Goal: Information Seeking & Learning: Learn about a topic

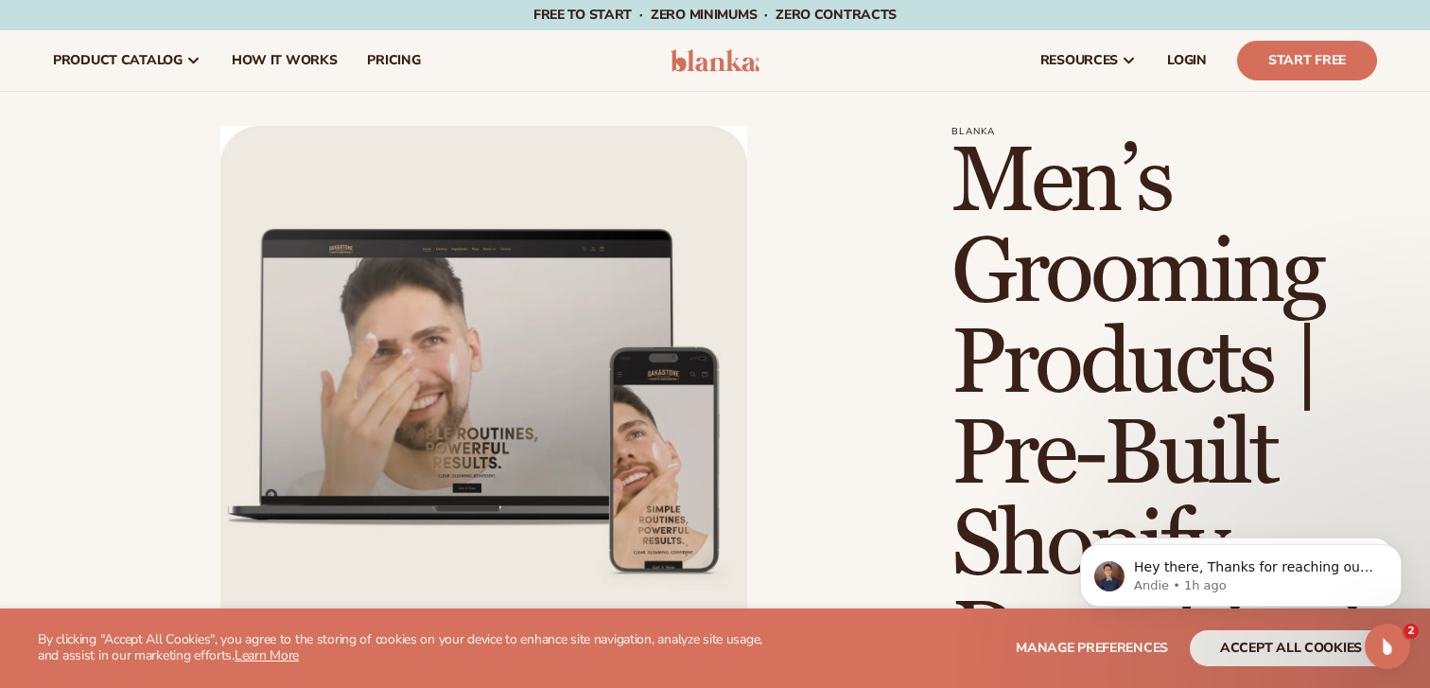
click at [686, 69] on img at bounding box center [716, 60] width 90 height 23
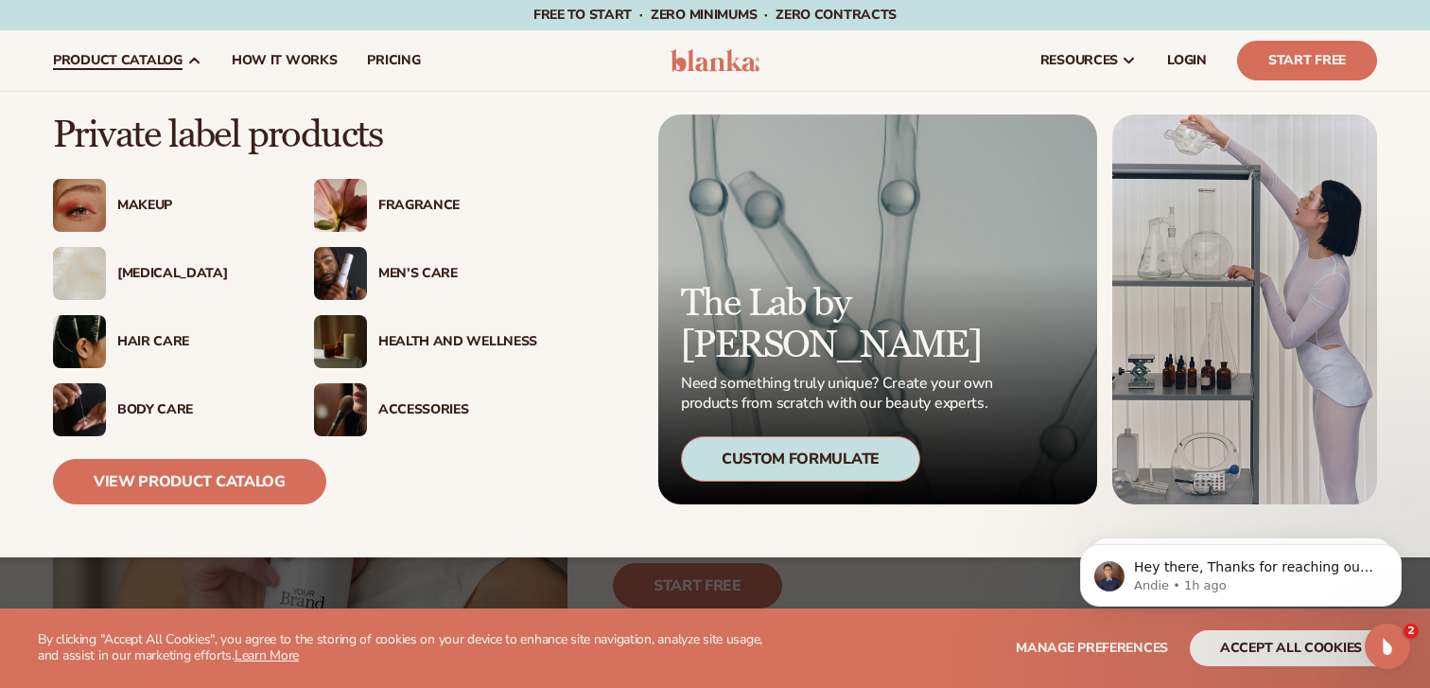
click at [168, 57] on span "product catalog" at bounding box center [118, 60] width 130 height 15
click at [411, 278] on div "Men’s Care" at bounding box center [457, 274] width 159 height 16
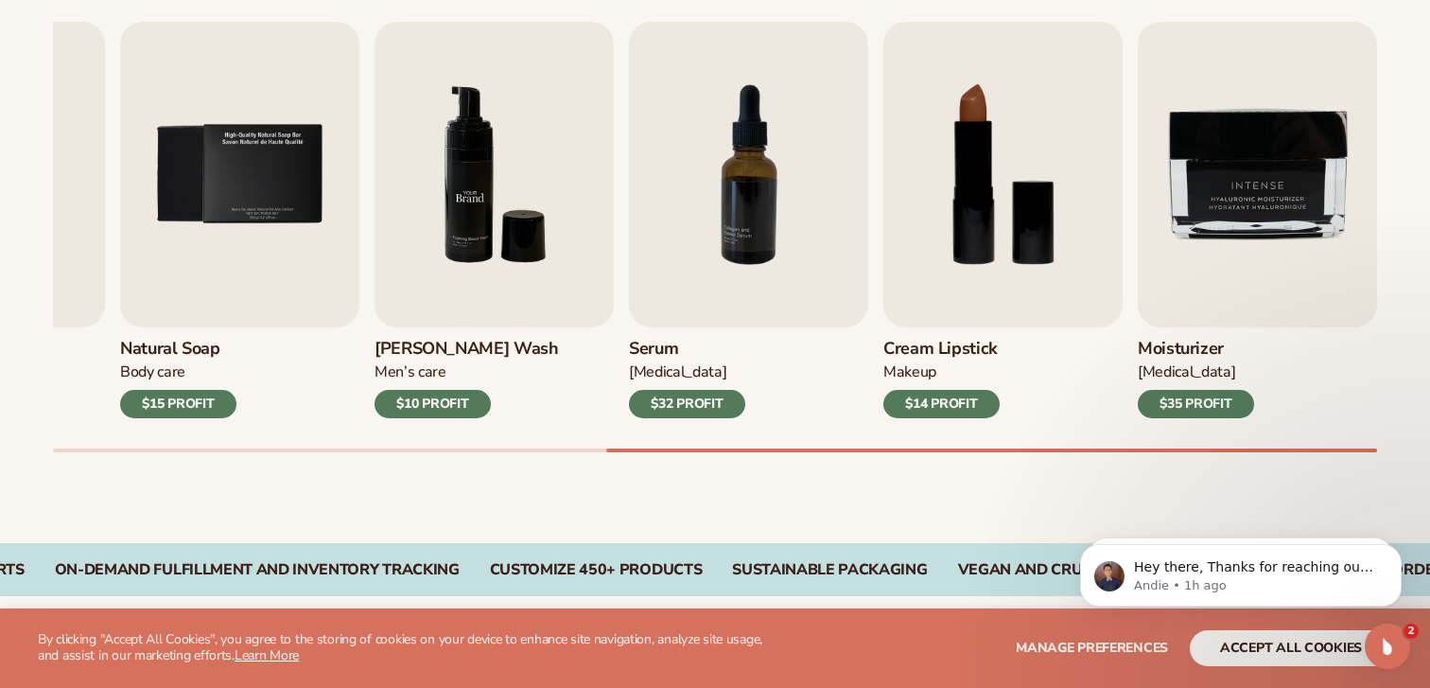
click at [570, 233] on img "6 / 9" at bounding box center [494, 174] width 239 height 305
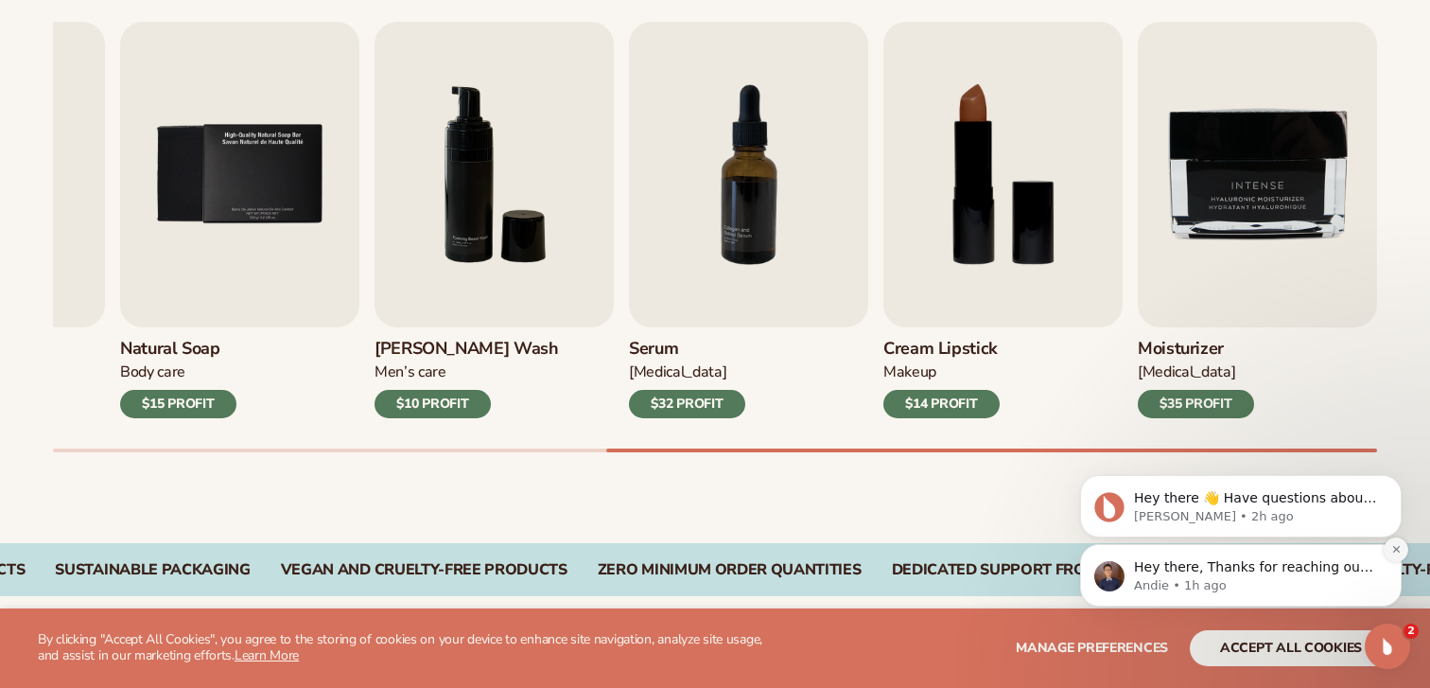
click at [1392, 552] on icon "Dismiss notification" at bounding box center [1396, 549] width 10 height 10
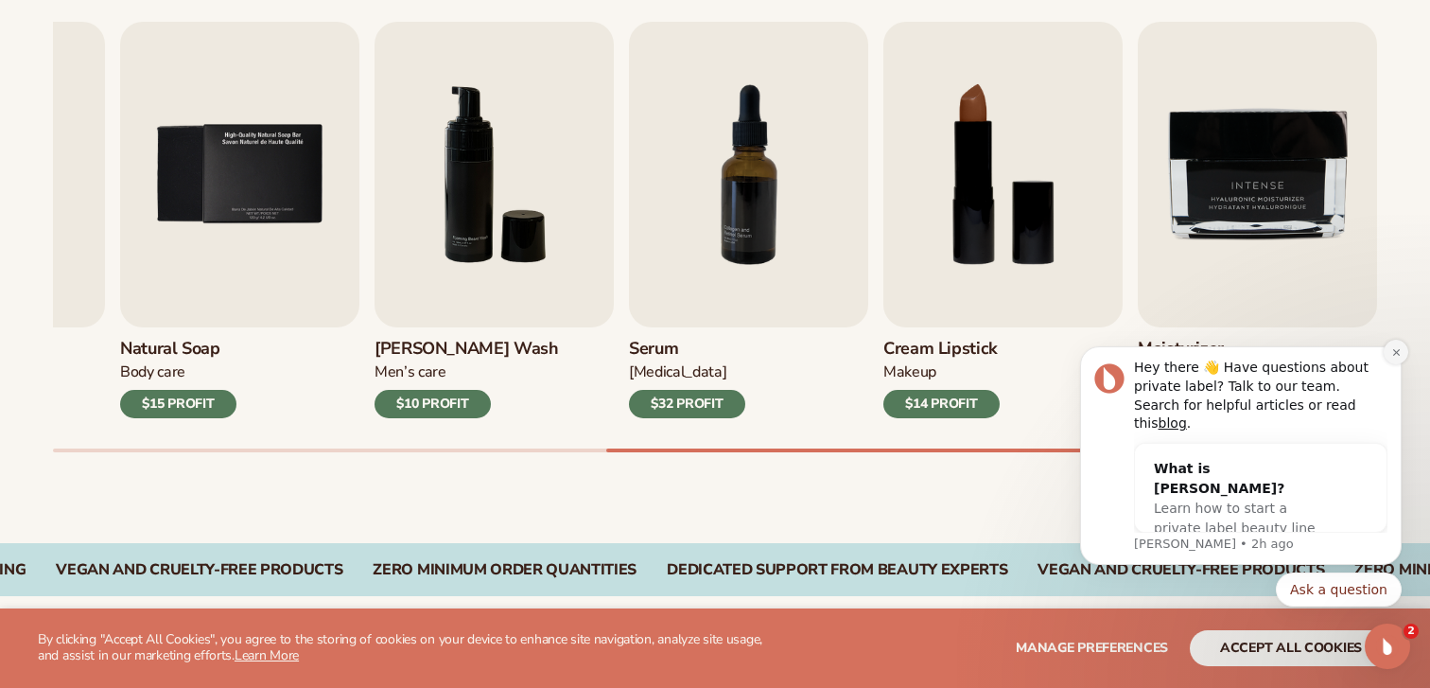
click at [1396, 361] on button "Dismiss notification" at bounding box center [1396, 352] width 25 height 25
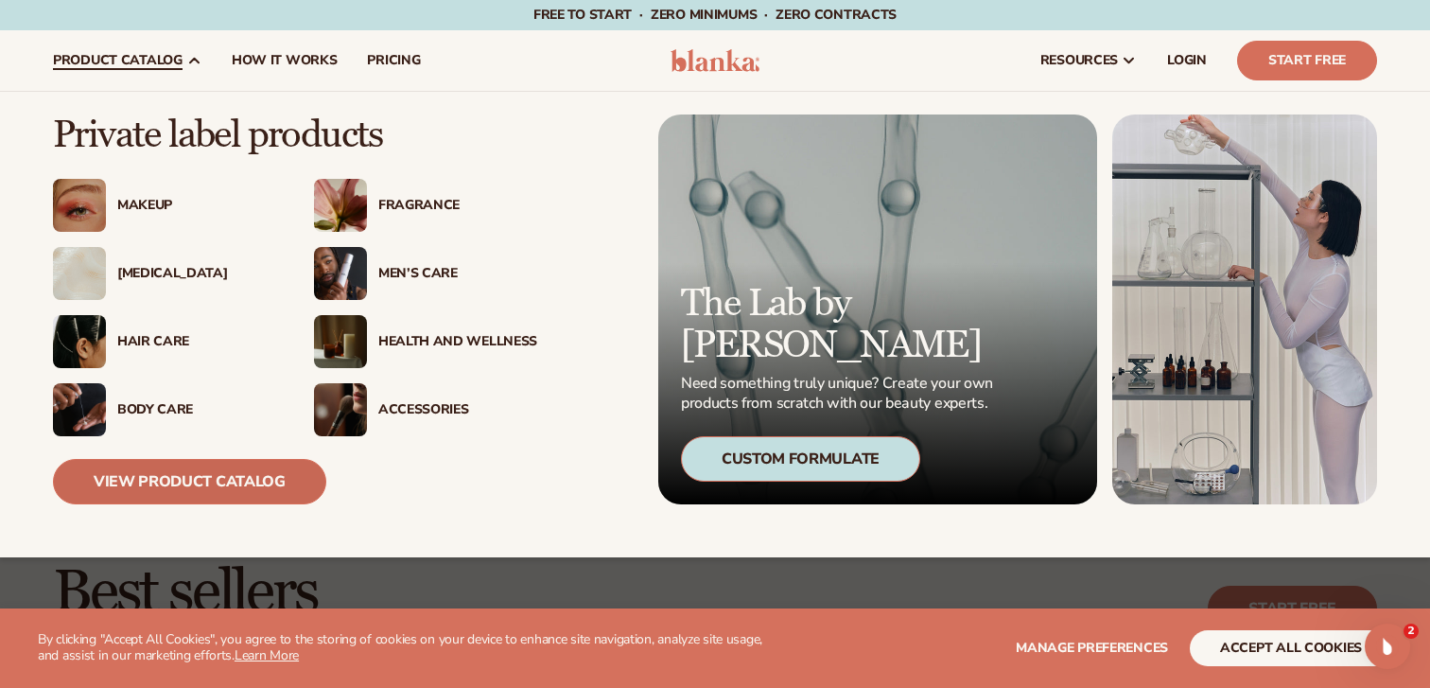
click at [272, 466] on link "View Product Catalog" at bounding box center [189, 481] width 273 height 45
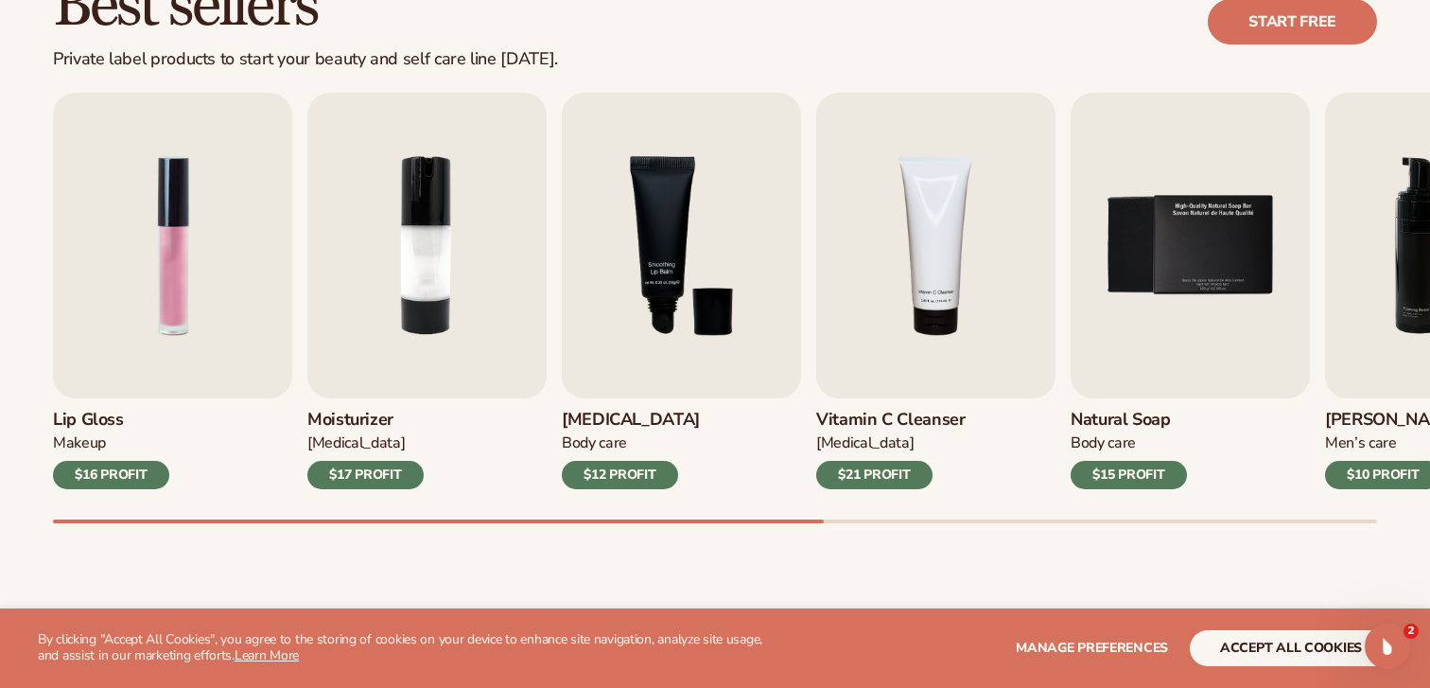
scroll to position [690, 0]
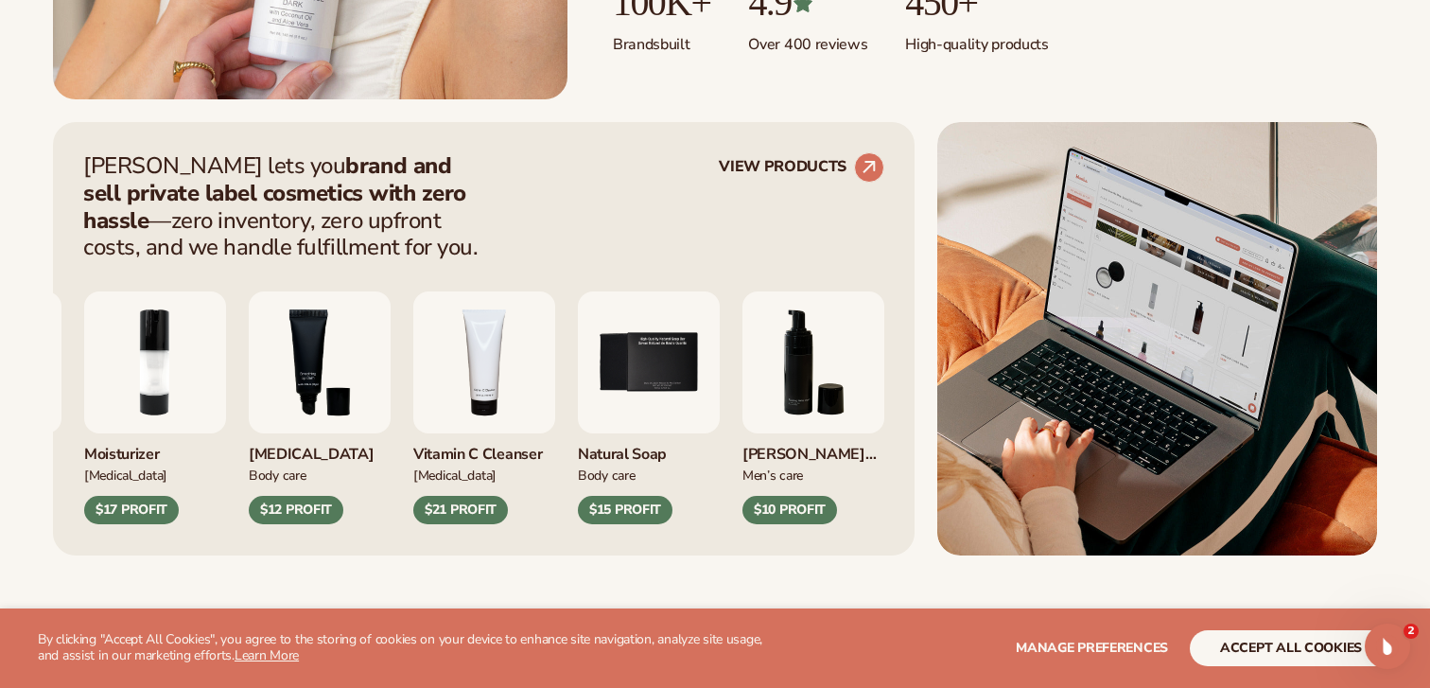
scroll to position [665, 0]
click at [814, 398] on img "6 / 9" at bounding box center [814, 361] width 142 height 142
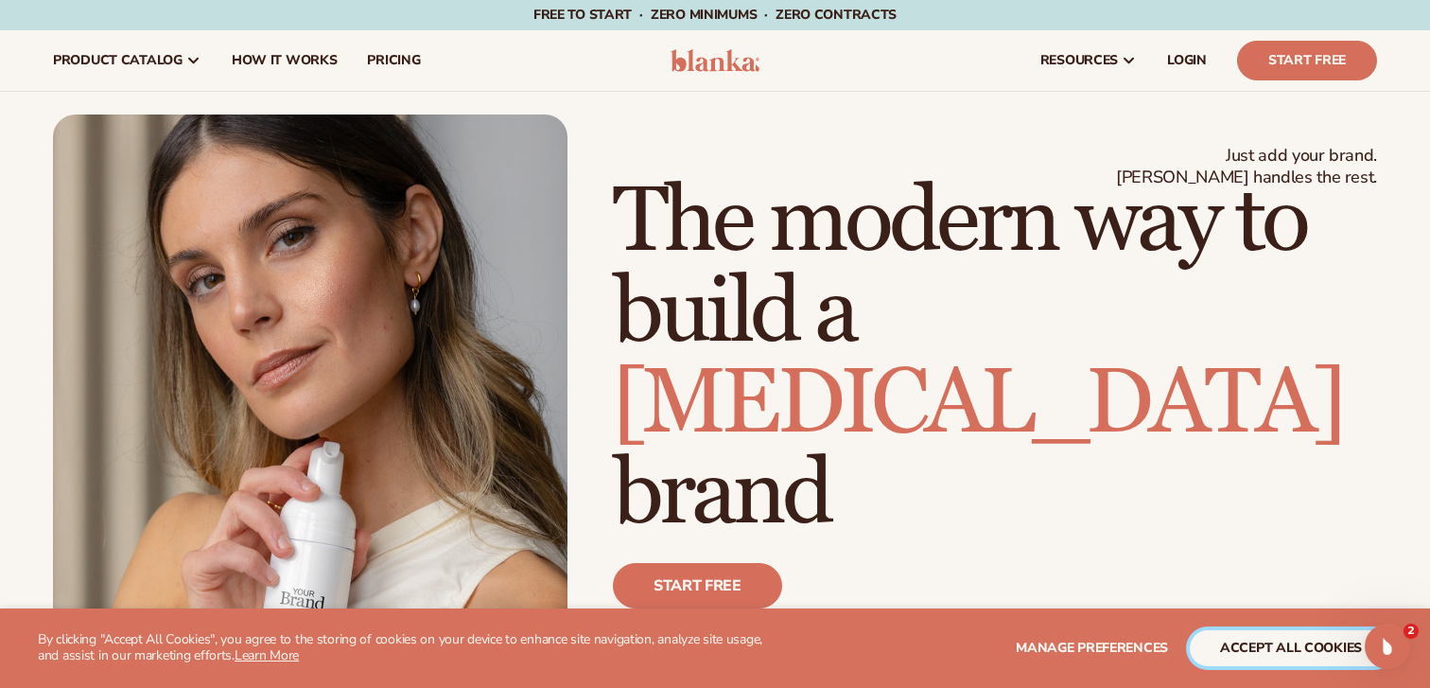
click at [1284, 653] on button "accept all cookies" at bounding box center [1291, 648] width 202 height 36
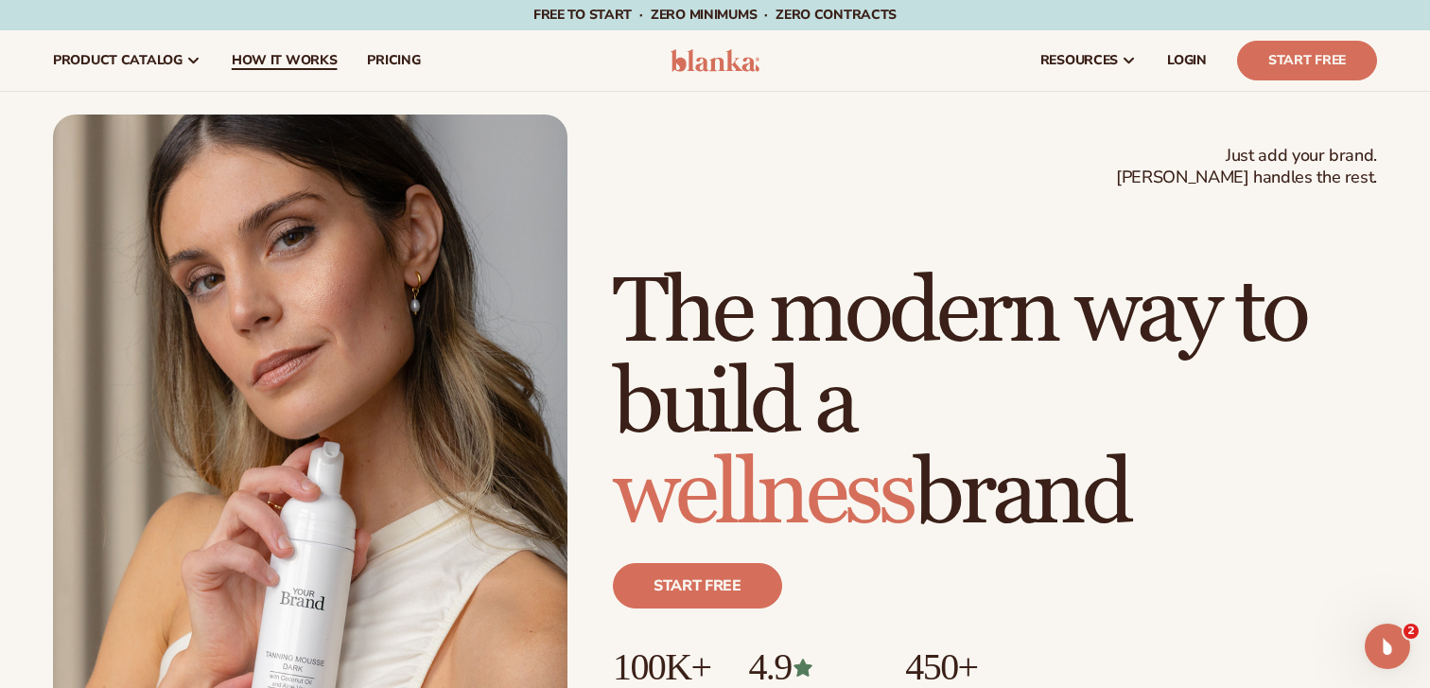
click at [280, 61] on span "How It Works" at bounding box center [285, 60] width 106 height 15
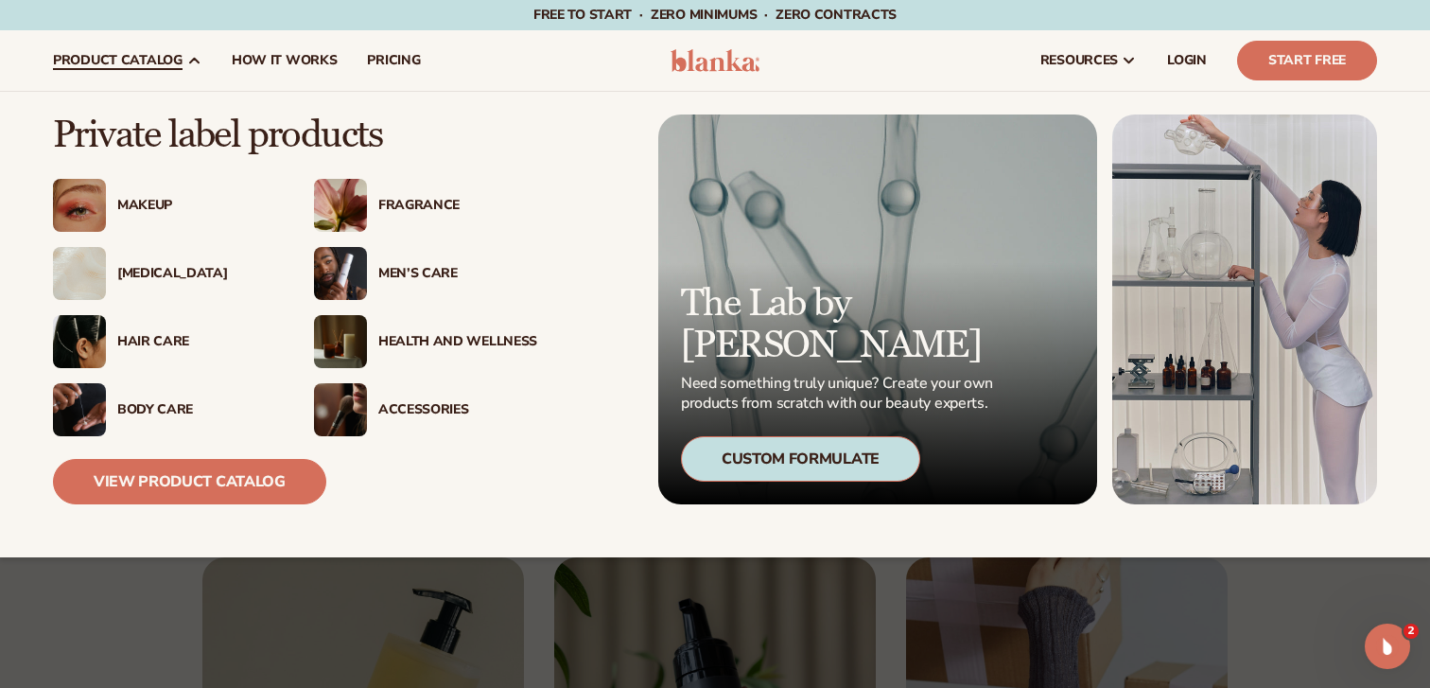
click at [402, 266] on div "Men’s Care" at bounding box center [457, 274] width 159 height 16
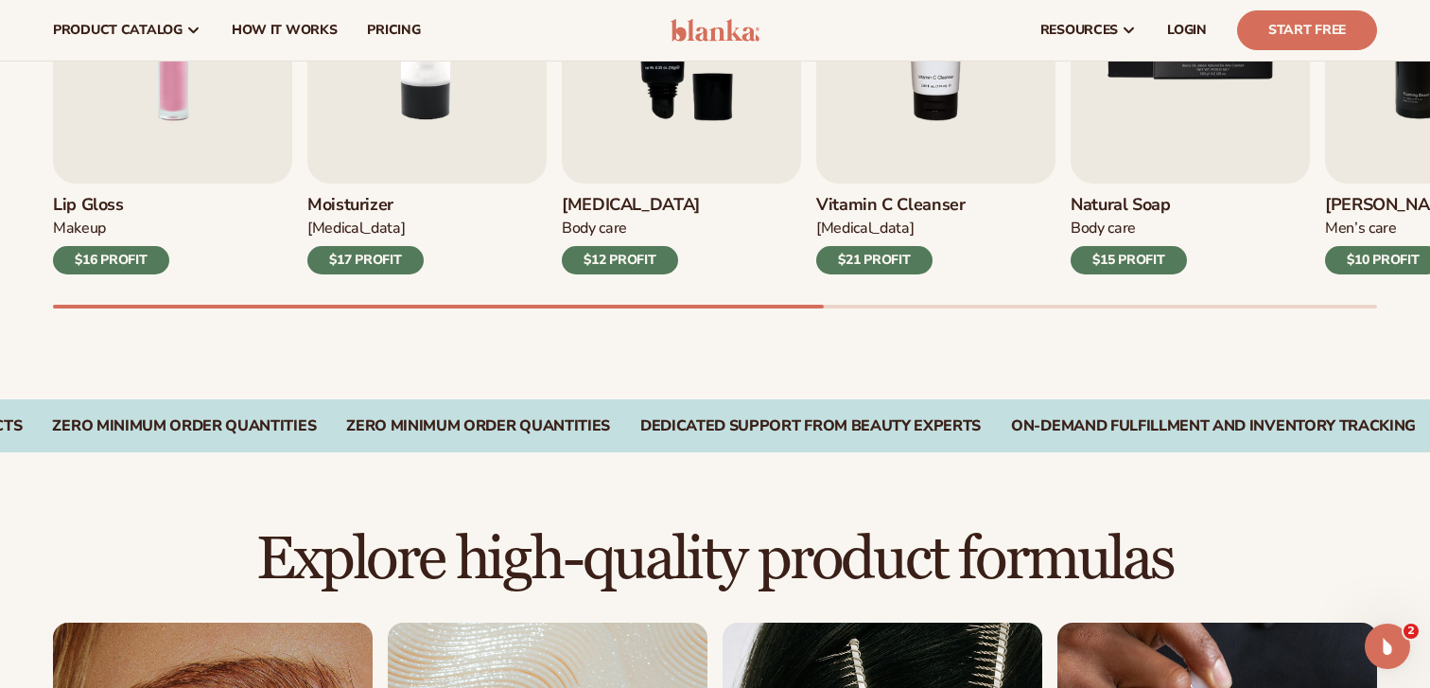
scroll to position [601, 0]
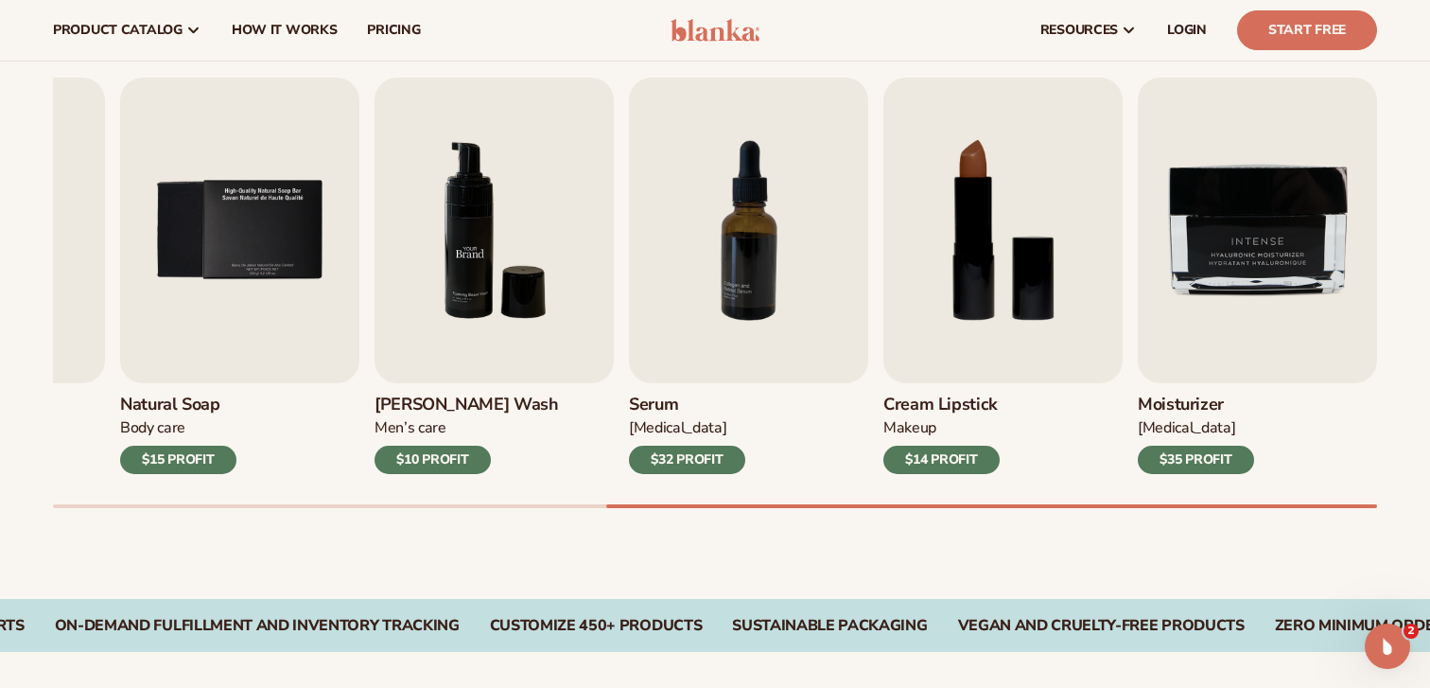
click at [488, 255] on img "6 / 9" at bounding box center [494, 230] width 239 height 305
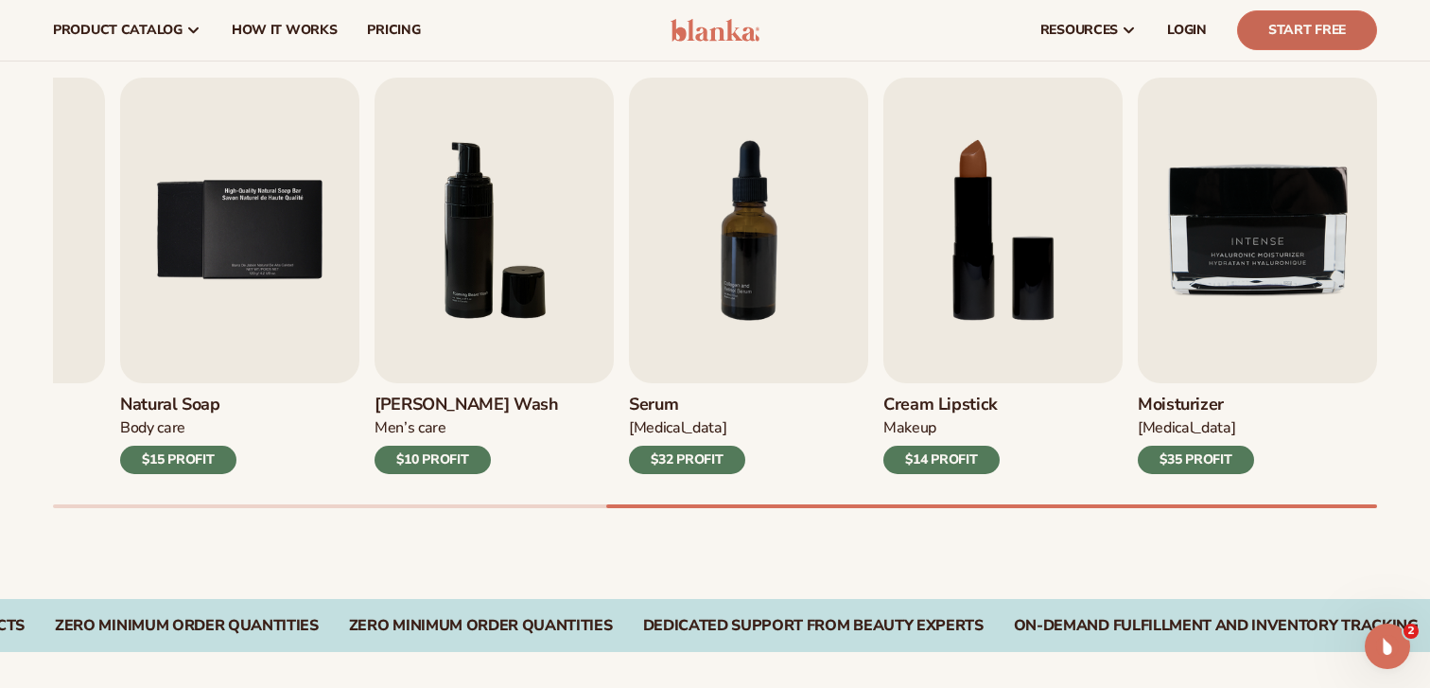
click at [1280, 37] on link "Start Free" at bounding box center [1307, 30] width 140 height 40
